Goal: Task Accomplishment & Management: Complete application form

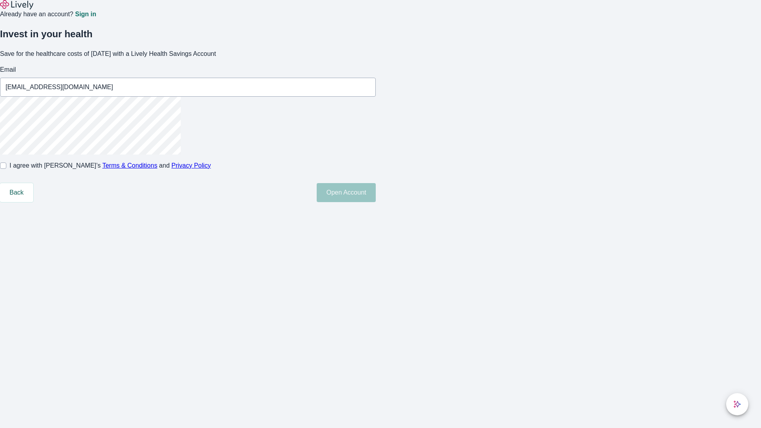
click at [6, 169] on input "I agree with Lively’s Terms & Conditions and Privacy Policy" at bounding box center [3, 165] width 6 height 6
checkbox input "true"
click at [376, 202] on button "Open Account" at bounding box center [346, 192] width 59 height 19
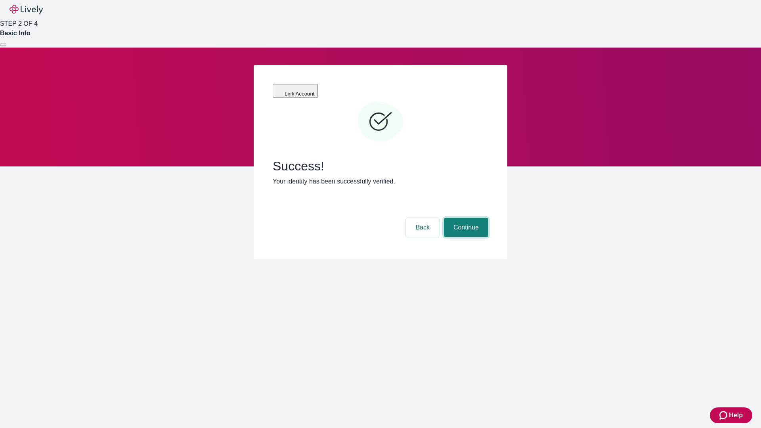
click at [465, 218] on button "Continue" at bounding box center [466, 227] width 44 height 19
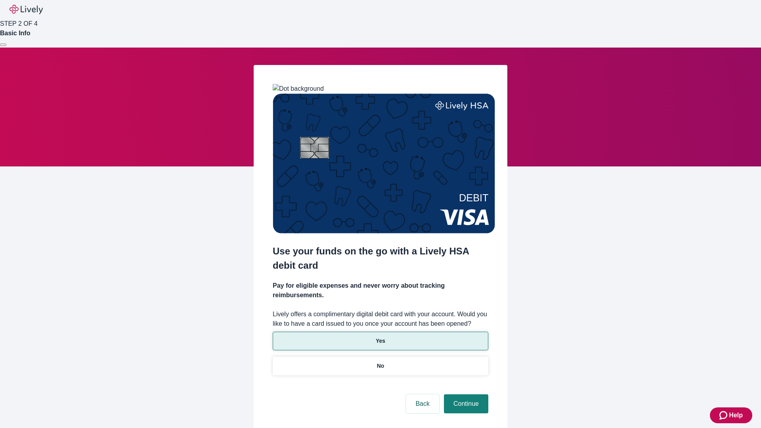
click at [380, 337] on p "Yes" at bounding box center [381, 341] width 10 height 8
click at [465, 394] on button "Continue" at bounding box center [466, 403] width 44 height 19
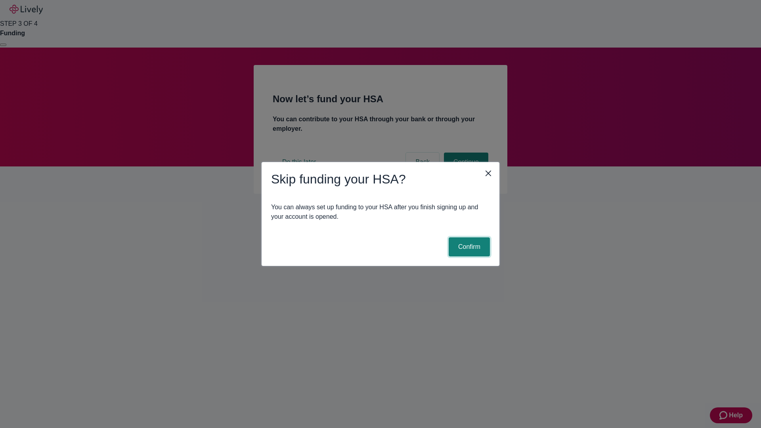
click at [468, 247] on button "Confirm" at bounding box center [469, 246] width 41 height 19
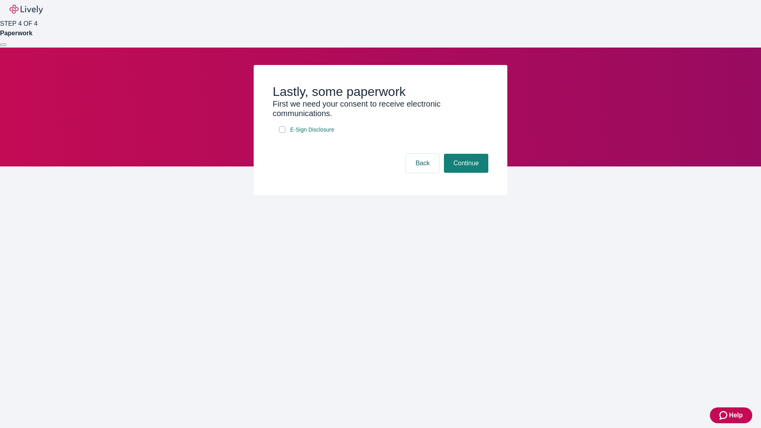
click at [282, 133] on input "E-Sign Disclosure" at bounding box center [282, 129] width 6 height 6
checkbox input "true"
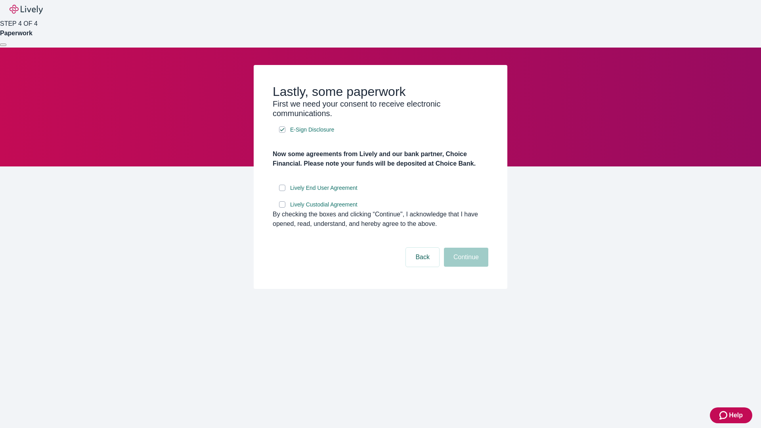
click at [282, 191] on input "Lively End User Agreement" at bounding box center [282, 188] width 6 height 6
checkbox input "true"
click at [282, 208] on input "Lively Custodial Agreement" at bounding box center [282, 204] width 6 height 6
checkbox input "true"
click at [465, 267] on button "Continue" at bounding box center [466, 257] width 44 height 19
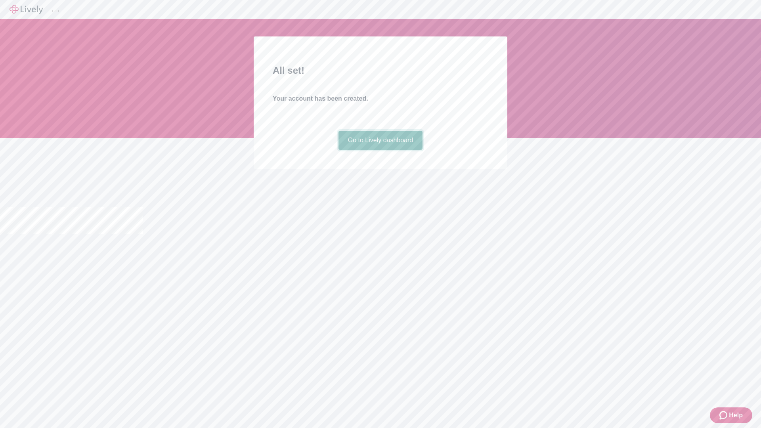
click at [380, 150] on link "Go to Lively dashboard" at bounding box center [380, 140] width 84 height 19
